Goal: Information Seeking & Learning: Learn about a topic

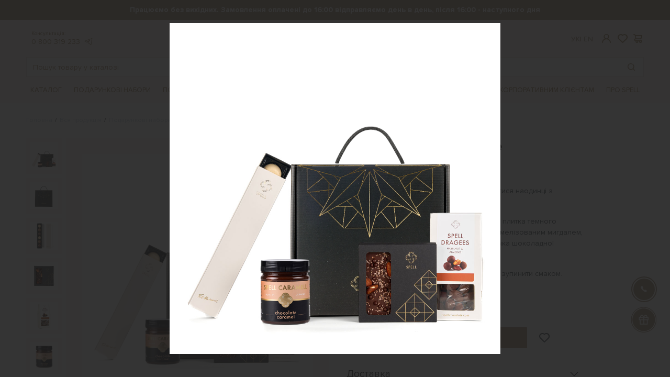
click at [507, 107] on div at bounding box center [335, 188] width 670 height 377
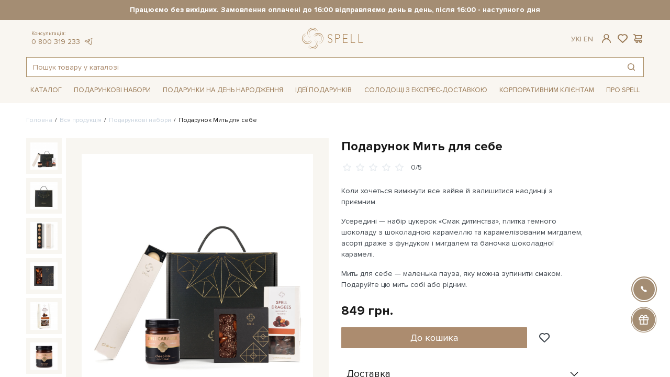
click at [161, 70] on input "text" at bounding box center [323, 67] width 593 height 19
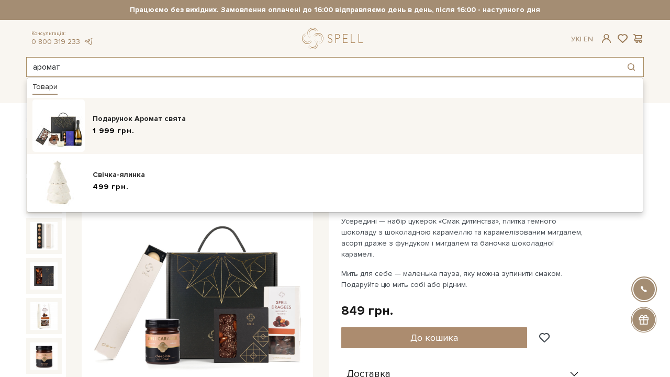
type input "аромат"
click at [193, 127] on div "1 999 грн." at bounding box center [365, 131] width 545 height 11
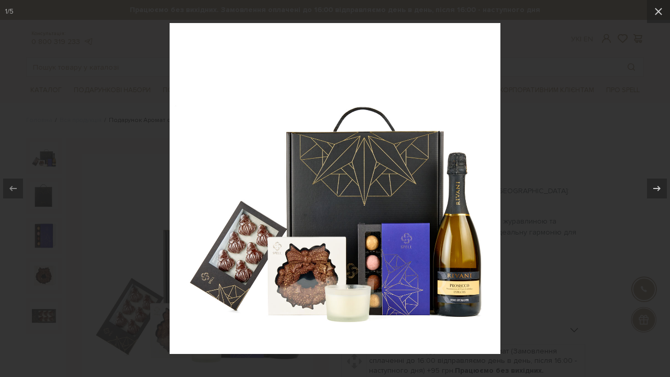
click at [528, 90] on div at bounding box center [335, 188] width 670 height 377
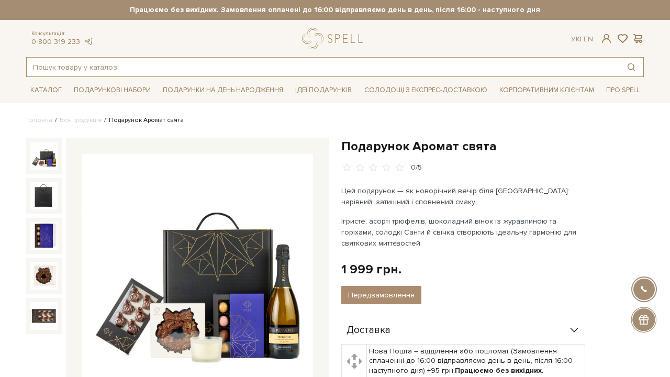
click at [111, 65] on input "text" at bounding box center [323, 67] width 593 height 19
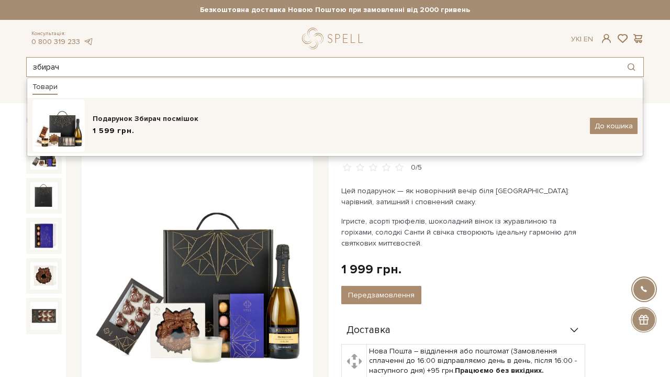
type input "збирач"
click at [144, 118] on div "Подарунок Збирач посмішок" at bounding box center [338, 119] width 490 height 10
